Goal: Task Accomplishment & Management: Manage account settings

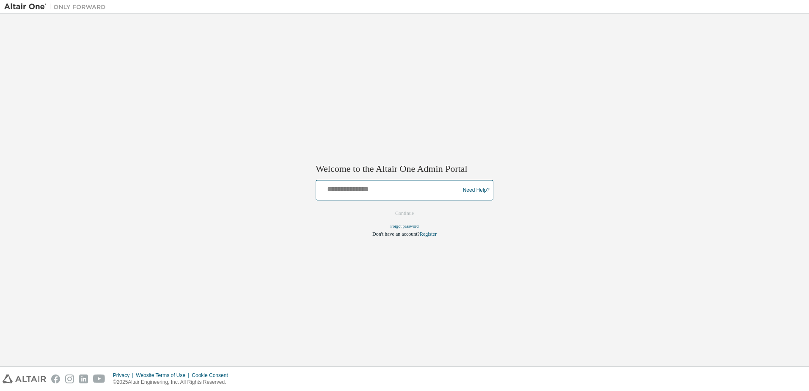
click at [347, 189] on input "text" at bounding box center [388, 188] width 139 height 12
type input "**********"
click at [416, 213] on button "Continue" at bounding box center [404, 213] width 36 height 13
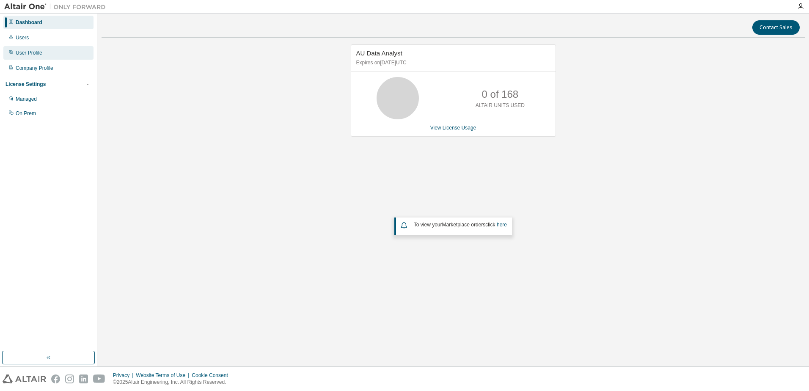
click at [26, 55] on div "User Profile" at bounding box center [29, 52] width 27 height 7
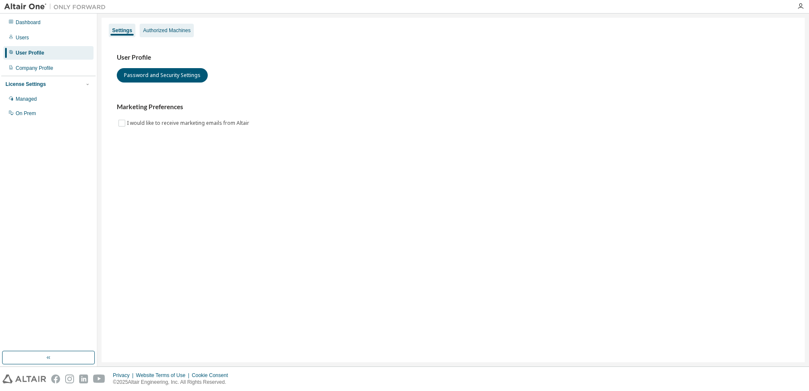
click at [172, 30] on div "Authorized Machines" at bounding box center [166, 30] width 47 height 7
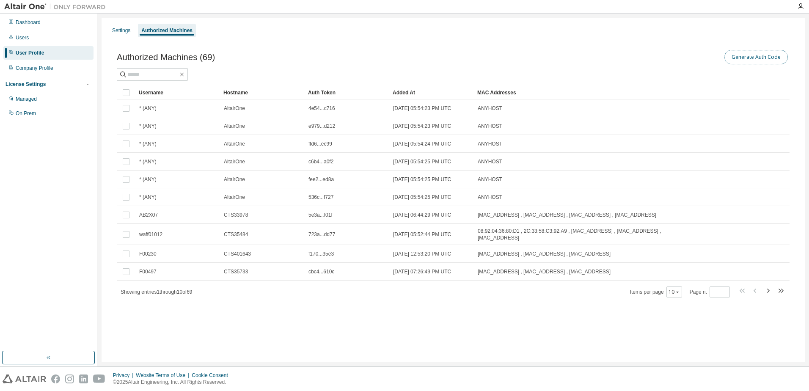
click at [740, 57] on button "Generate Auth Code" at bounding box center [755, 57] width 63 height 14
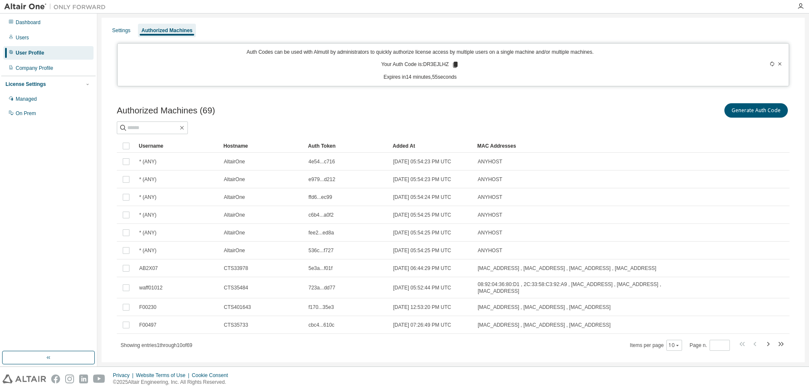
click at [453, 63] on icon at bounding box center [455, 65] width 5 height 6
click at [116, 32] on div "Settings" at bounding box center [121, 30] width 18 height 7
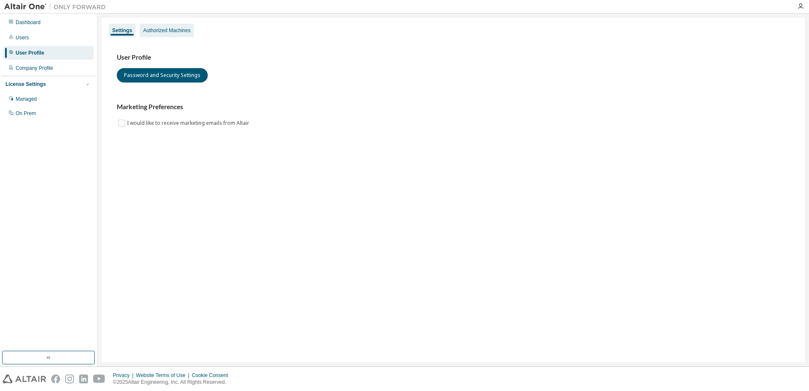
click at [175, 29] on div "Authorized Machines" at bounding box center [166, 30] width 47 height 7
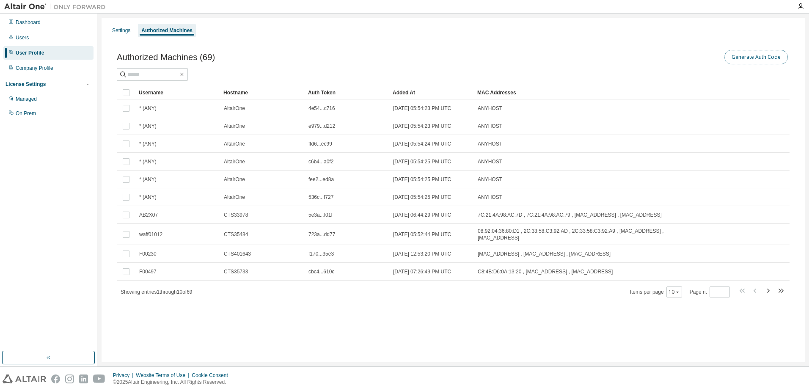
click at [759, 55] on button "Generate Auth Code" at bounding box center [755, 57] width 63 height 14
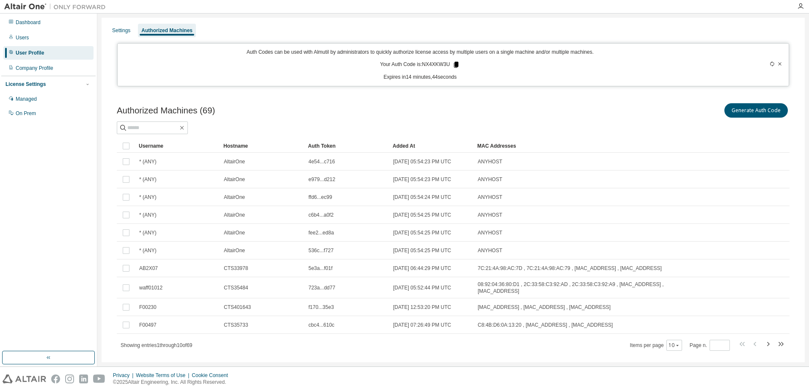
click at [454, 66] on icon at bounding box center [456, 65] width 5 height 6
